Goal: Navigation & Orientation: Find specific page/section

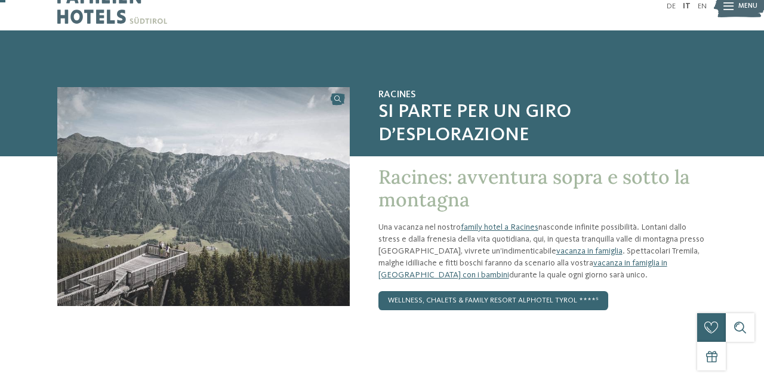
scroll to position [23, 0]
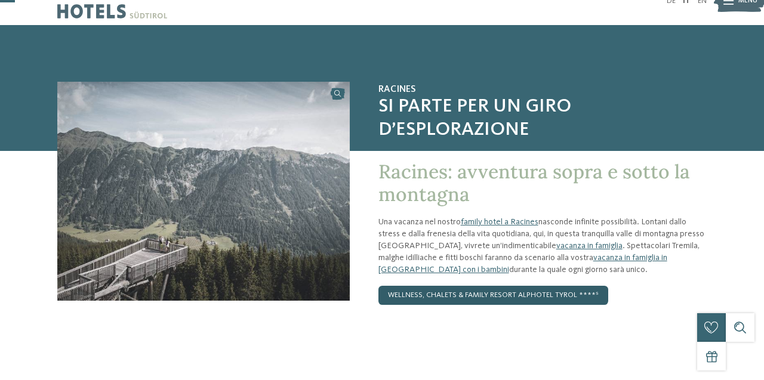
click at [489, 295] on link "Wellness, Chalets & Family Resort Alphotel Tyrol ****ˢ" at bounding box center [493, 295] width 230 height 19
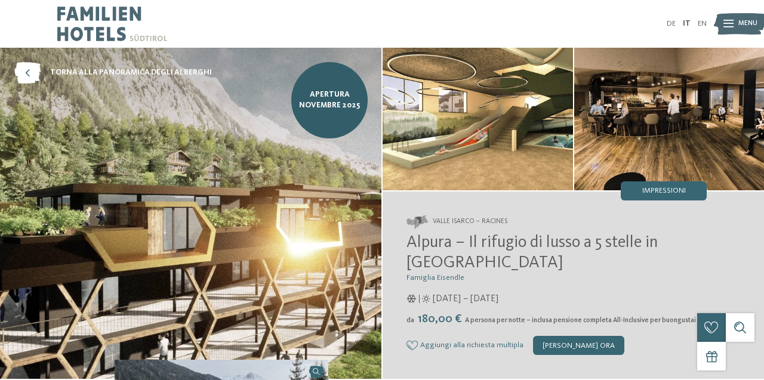
click at [738, 18] on img at bounding box center [740, 24] width 53 height 26
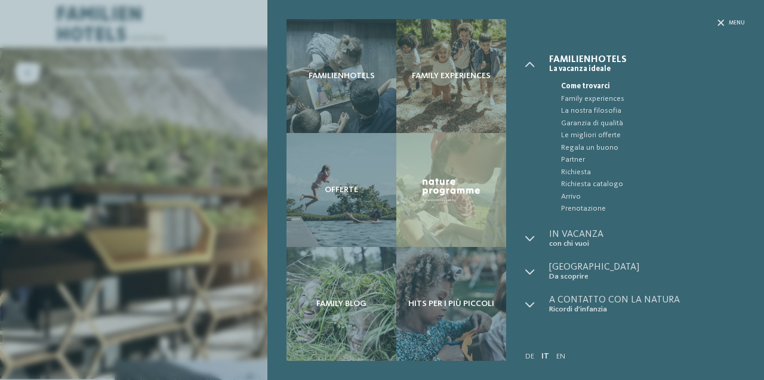
click at [686, 76] on ul "Come trovarci Family experiences" at bounding box center [647, 143] width 196 height 141
click at [723, 22] on icon at bounding box center [720, 23] width 7 height 7
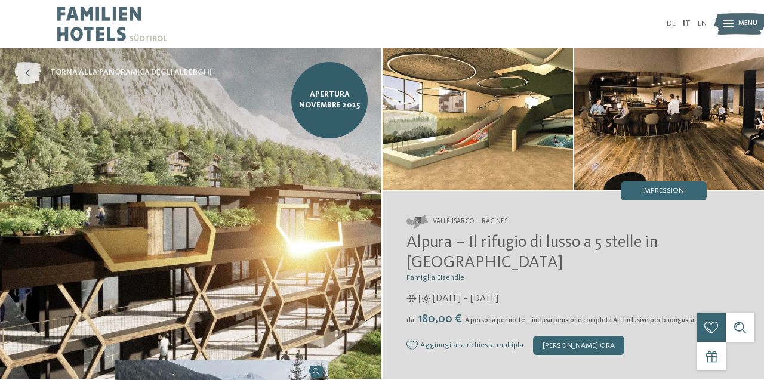
click at [28, 67] on icon at bounding box center [27, 72] width 26 height 21
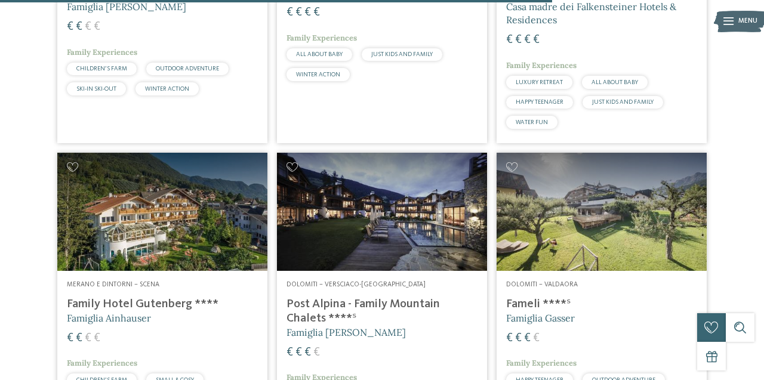
scroll to position [2321, 0]
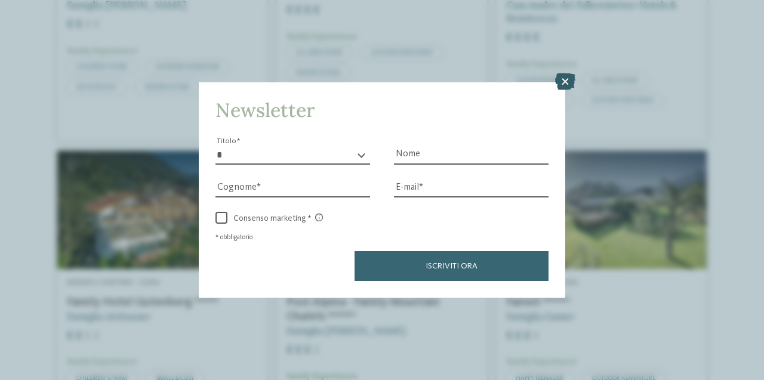
click at [567, 80] on icon at bounding box center [565, 81] width 20 height 17
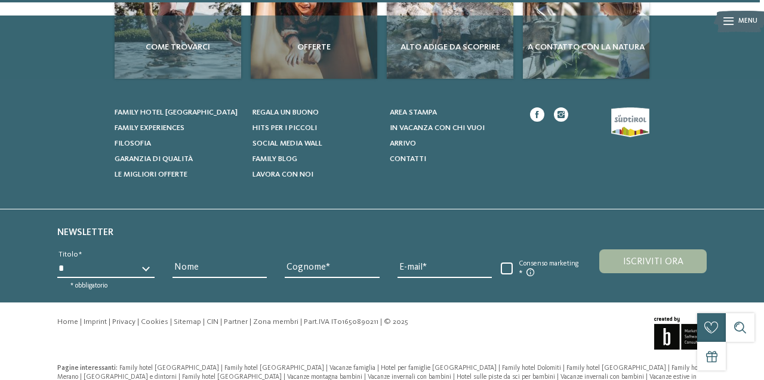
scroll to position [3208, 0]
